Goal: Task Accomplishment & Management: Use online tool/utility

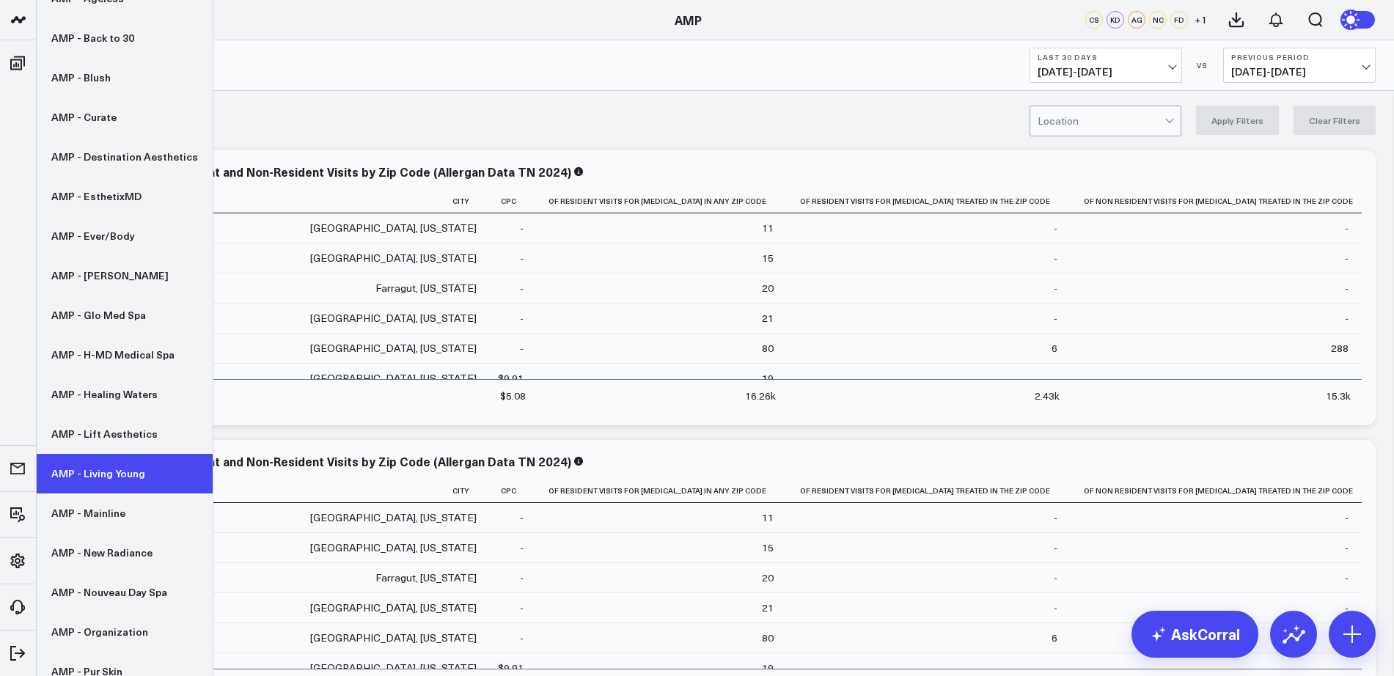
scroll to position [274, 0]
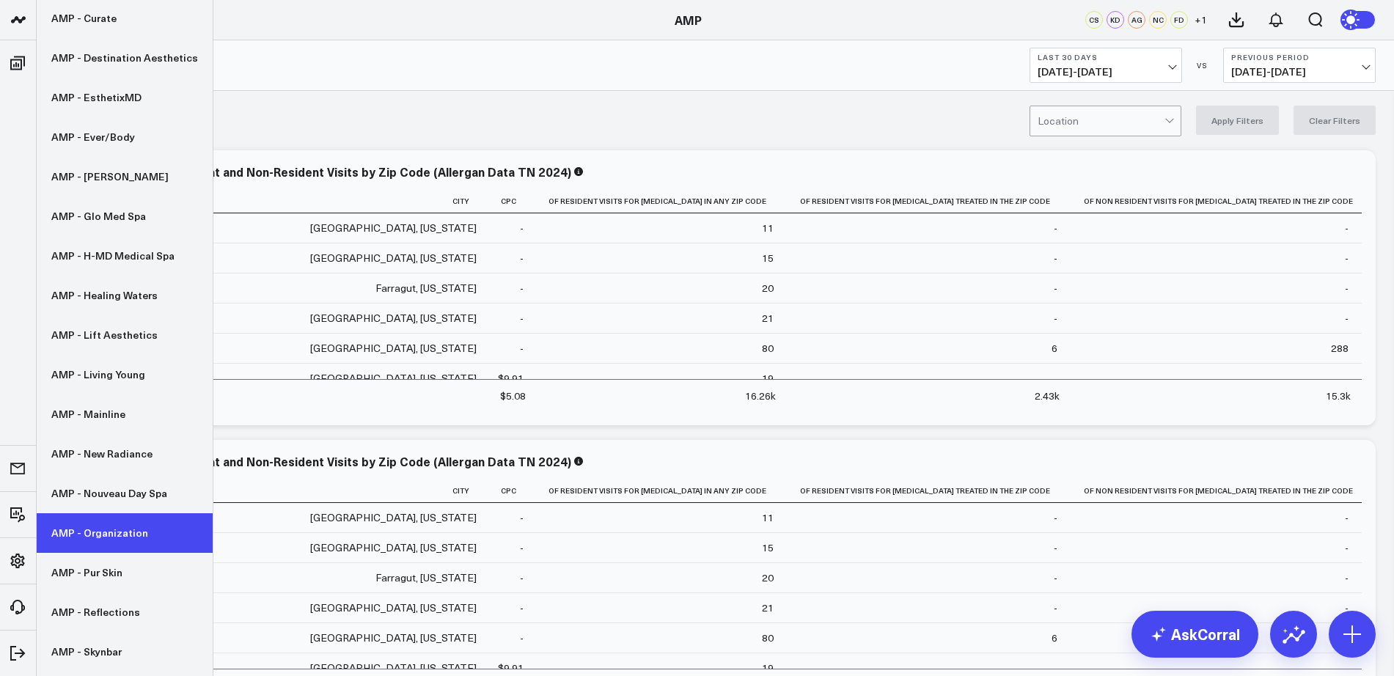
click at [108, 543] on link "AMP - Organization" at bounding box center [125, 533] width 176 height 40
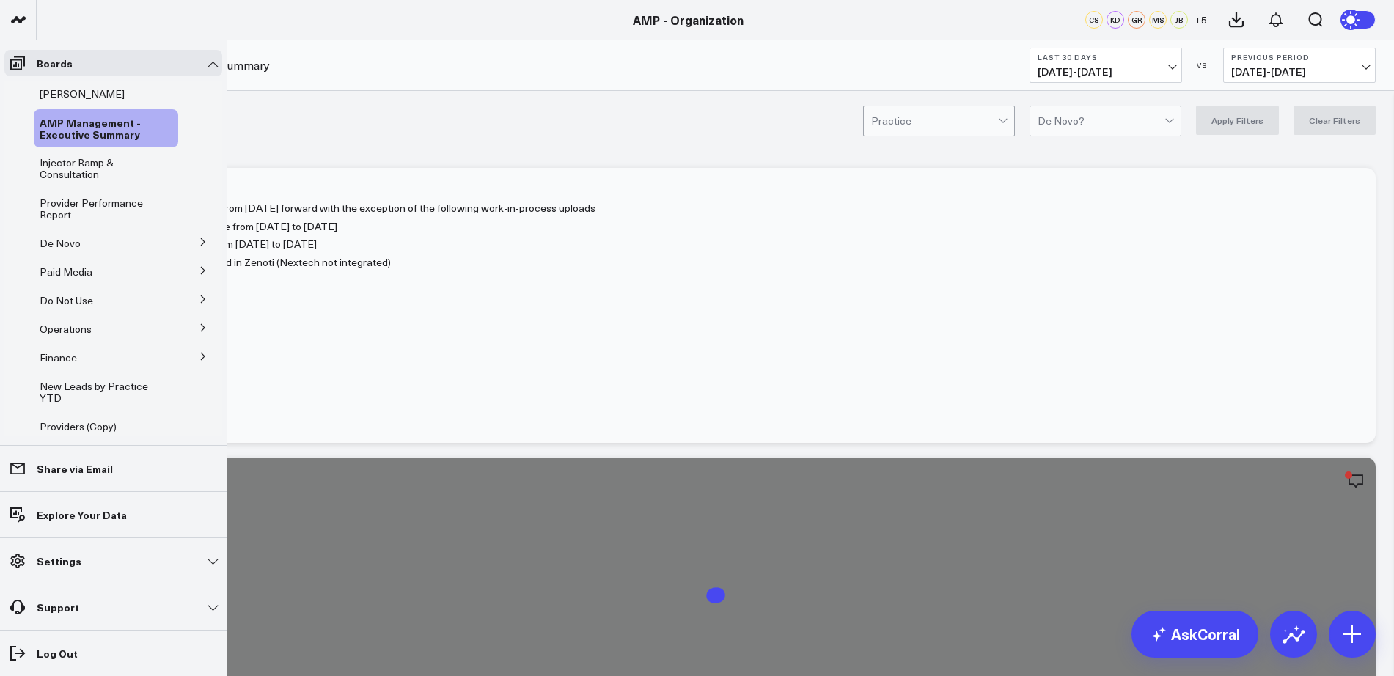
click at [199, 245] on icon at bounding box center [203, 242] width 9 height 9
click at [69, 338] on span "Paid Media" at bounding box center [66, 336] width 53 height 14
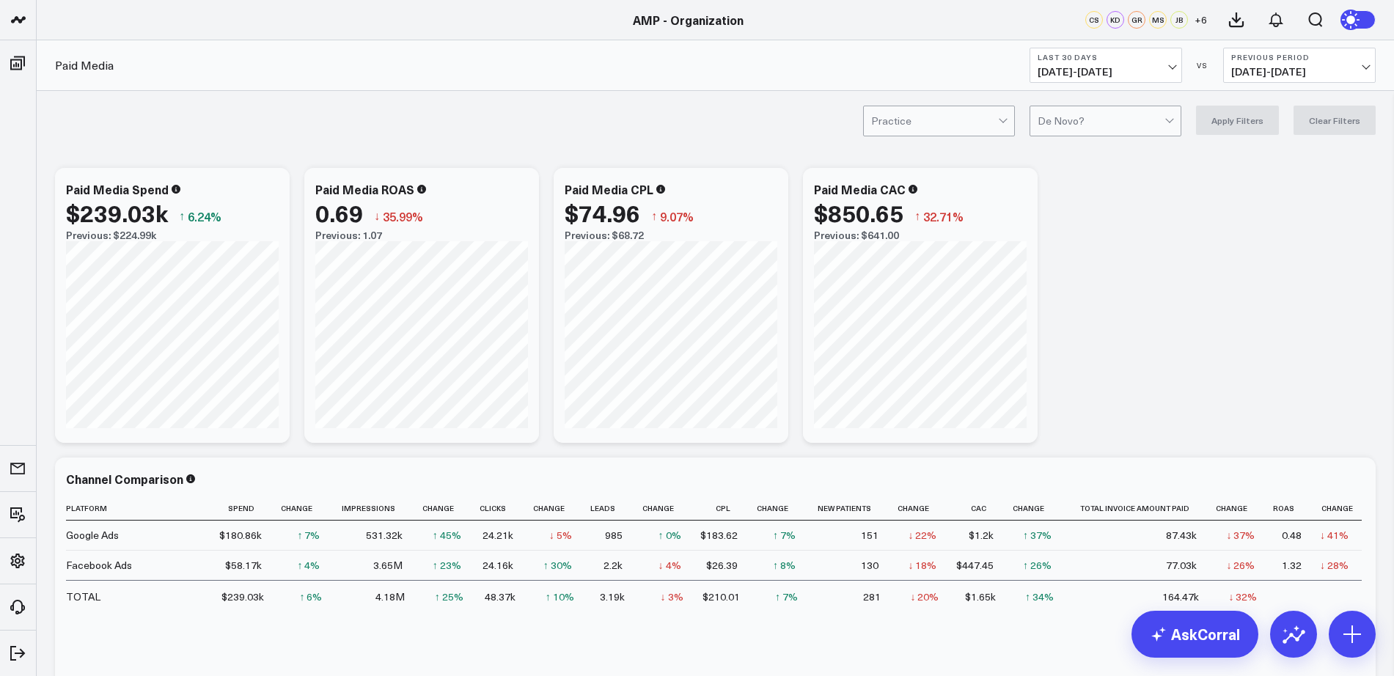
click at [1167, 60] on b "Last 30 Days" at bounding box center [1106, 57] width 136 height 9
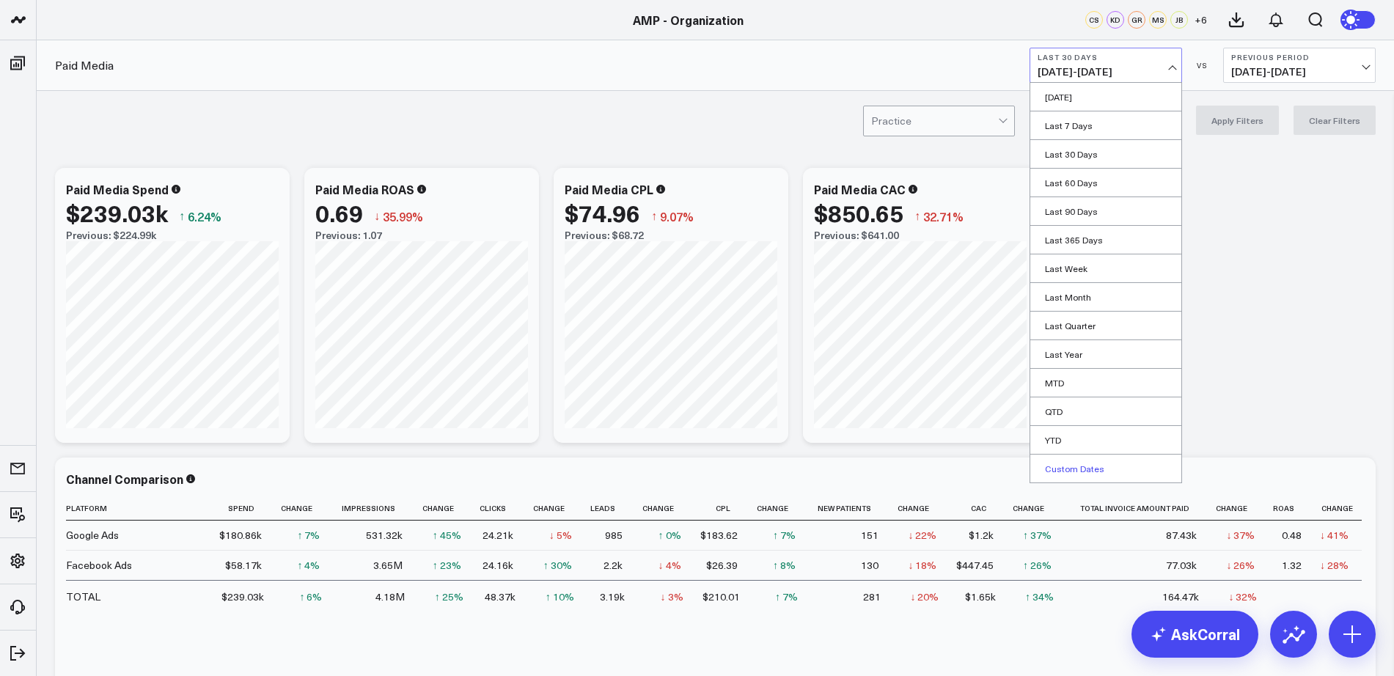
click at [1070, 475] on link "Custom Dates" at bounding box center [1105, 469] width 151 height 28
select select "8"
select select "2025"
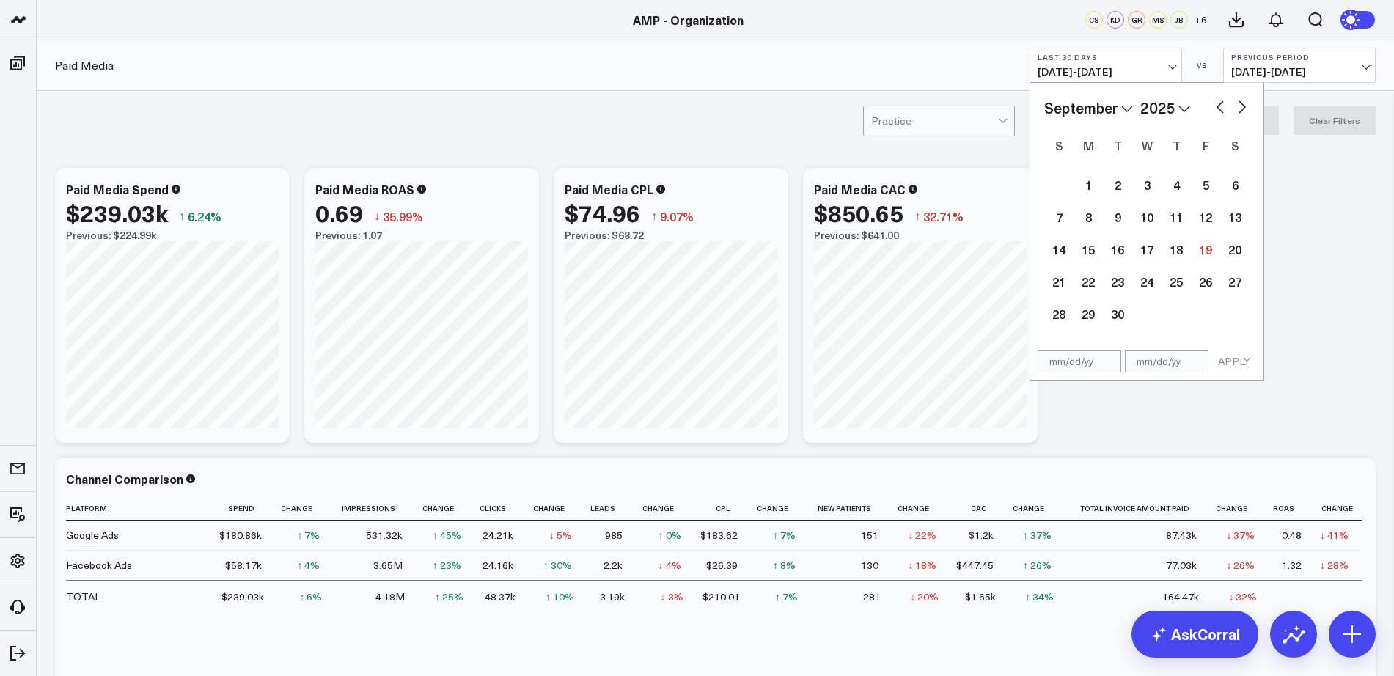
click at [1171, 111] on select "2026 2025 2024 2023 2022 2021 2020 2019 2018 2017 2016 2015 2014 2013 2012 2011…" at bounding box center [1165, 108] width 50 height 22
select select "8"
select select "2024"
click at [1120, 101] on select "January February March April May June July August September October November De…" at bounding box center [1088, 108] width 89 height 22
select select "2024"
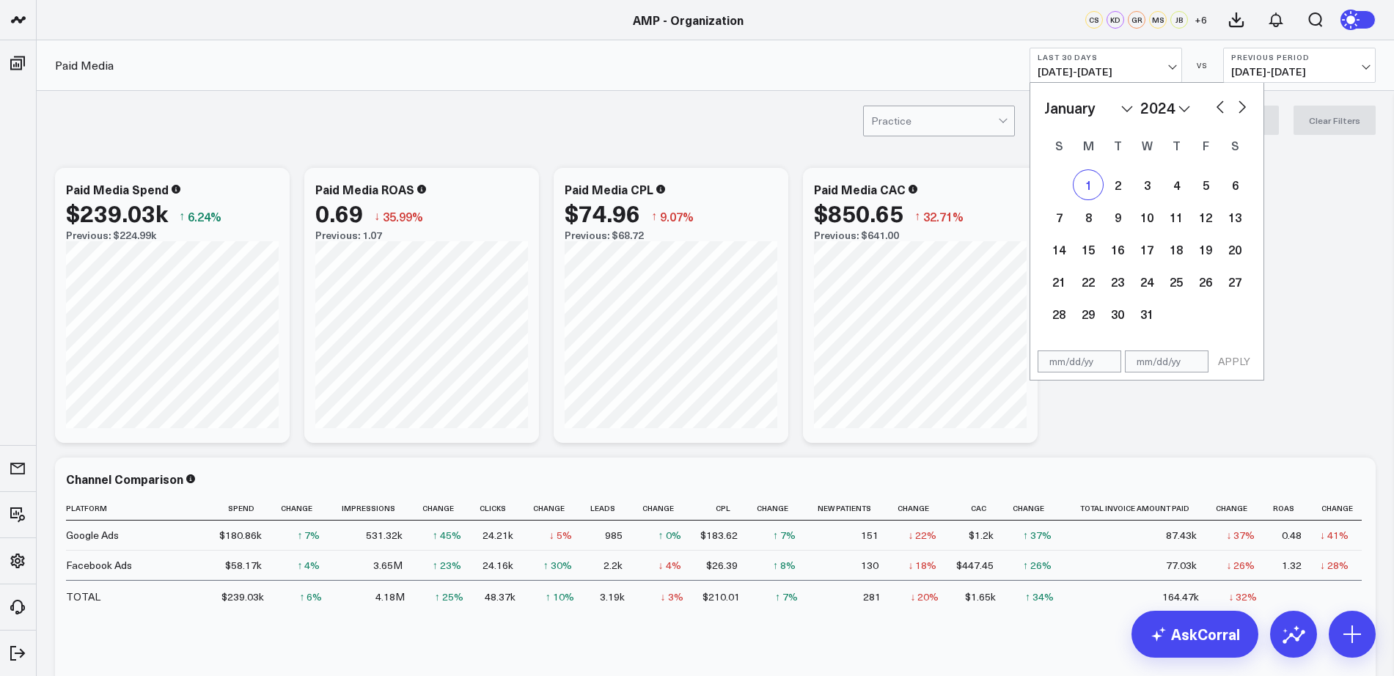
click at [1081, 195] on div "1" at bounding box center [1088, 184] width 29 height 29
type input "01/01/24"
select select "2024"
click at [1168, 110] on select "2026 2025 2024 2023 2022 2021 2020 2019 2018 2017 2016 2015 2014 2013 2012 2011…" at bounding box center [1165, 108] width 50 height 22
select select "2025"
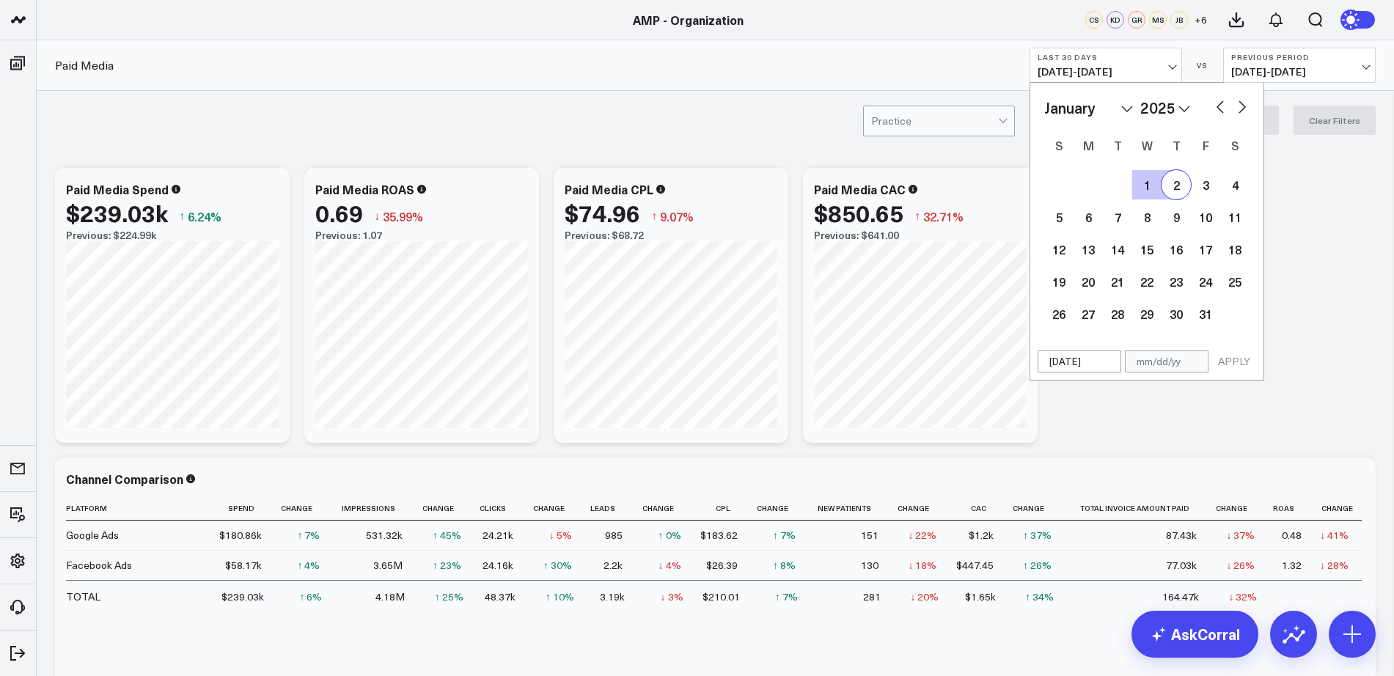
click at [1115, 108] on select "January February March April May June July August September October November De…" at bounding box center [1088, 108] width 89 height 22
select select "8"
select select "2025"
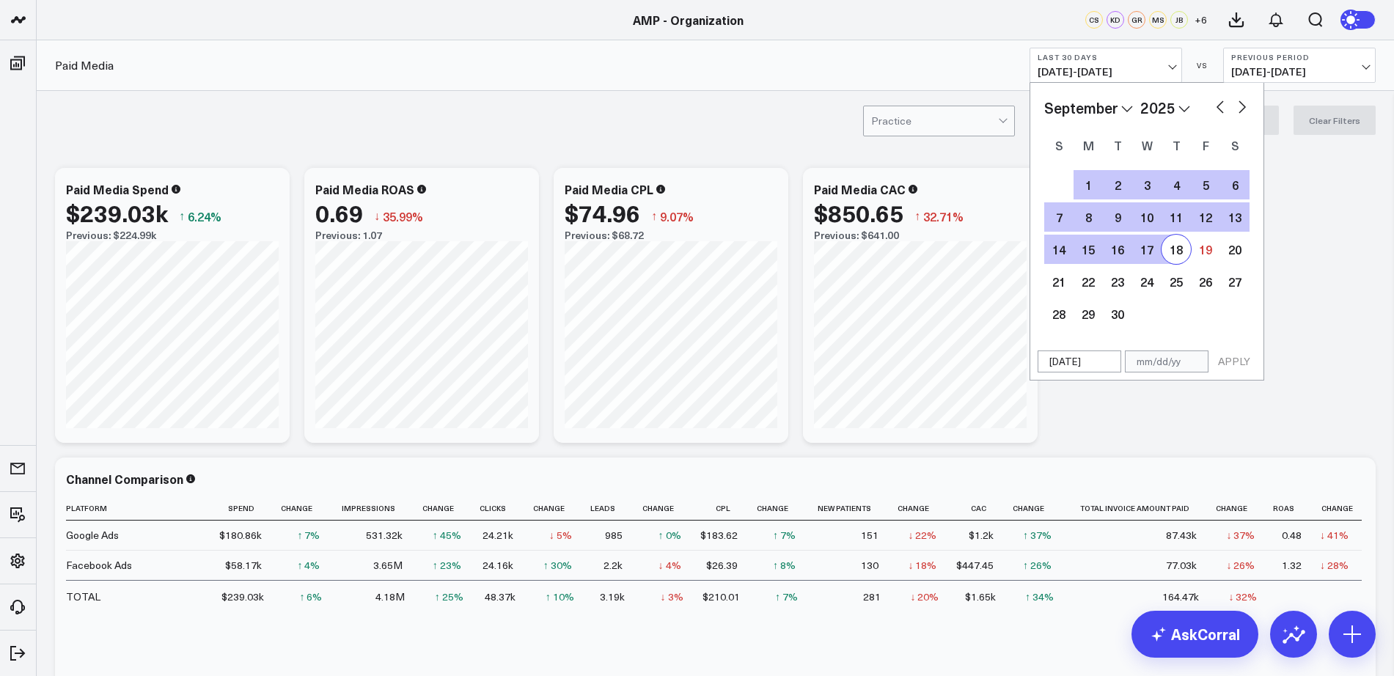
click at [1176, 257] on div "18" at bounding box center [1176, 249] width 29 height 29
type input "[DATE]"
select select "8"
select select "2025"
click at [1236, 359] on button "APPLY" at bounding box center [1234, 362] width 44 height 22
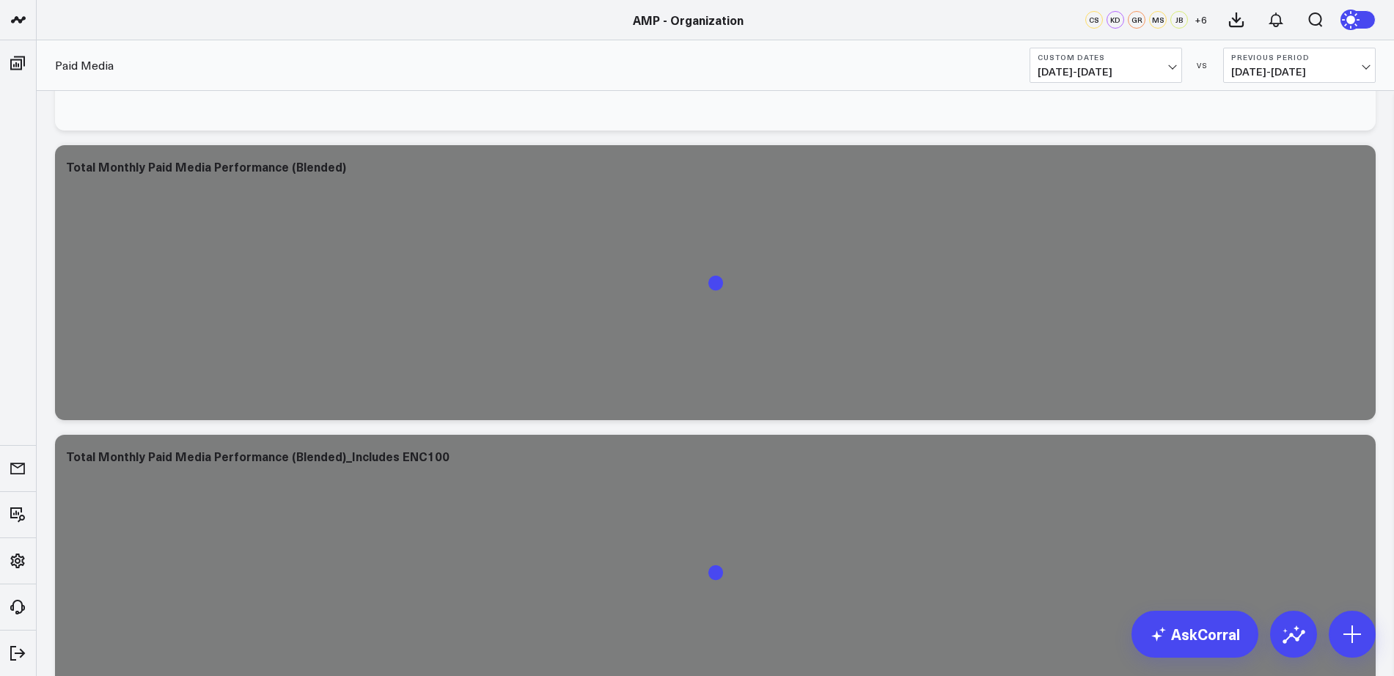
scroll to position [729, 0]
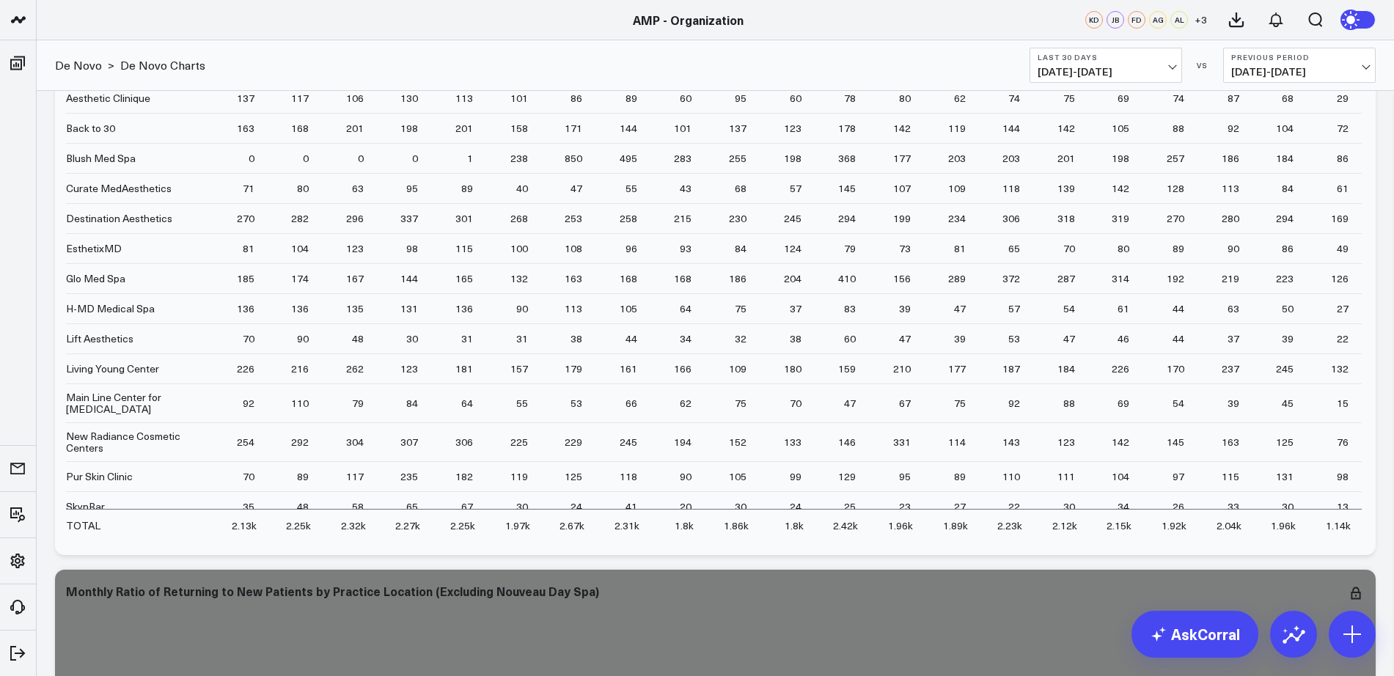
scroll to position [6347, 0]
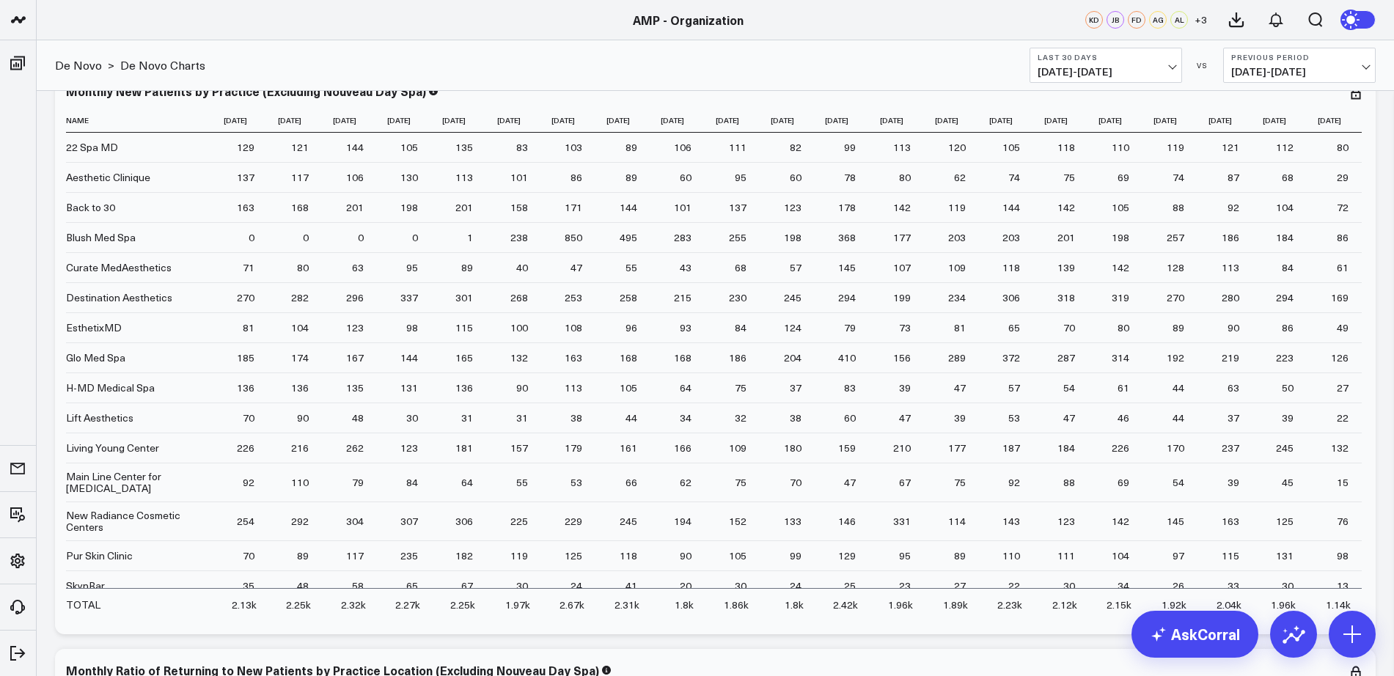
scroll to position [6152, 0]
